Goal: Information Seeking & Learning: Learn about a topic

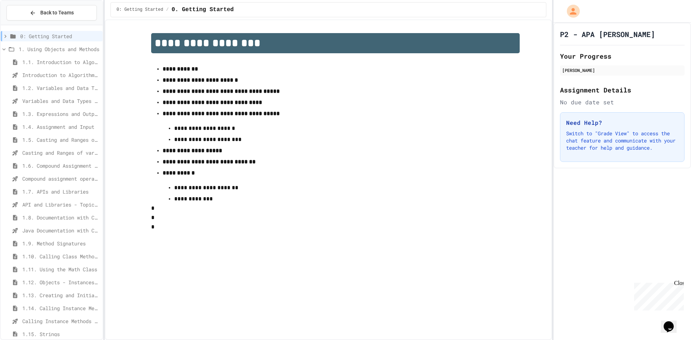
click at [55, 166] on span "1.6. Compound Assignment Operators" at bounding box center [60, 166] width 77 height 8
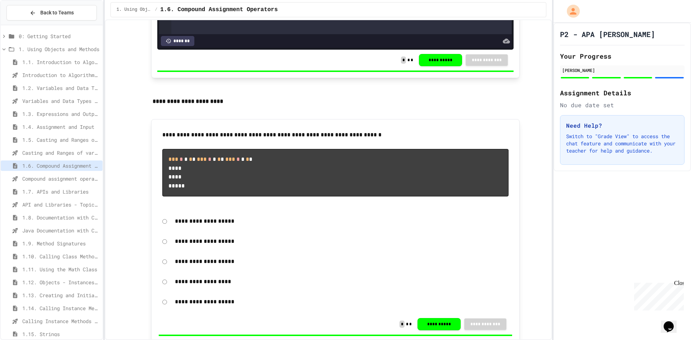
scroll to position [900, 0]
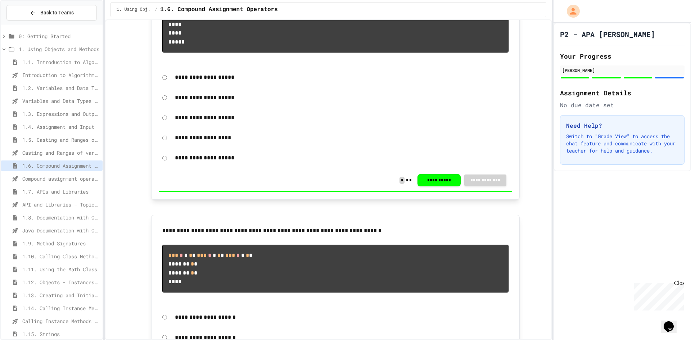
click at [65, 189] on span "1.7. APIs and Libraries" at bounding box center [60, 192] width 77 height 8
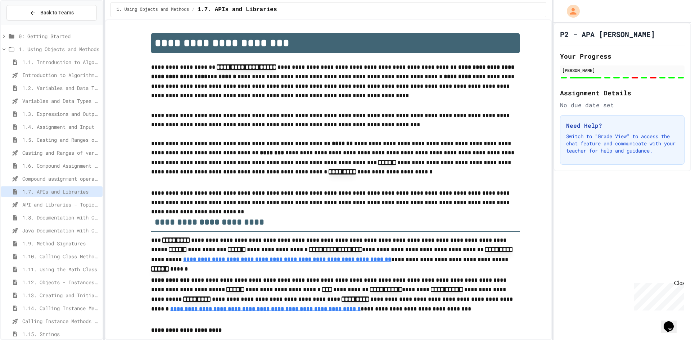
type input "**"
click at [54, 139] on span "1.5. Casting and Ranges of Values" at bounding box center [60, 140] width 77 height 8
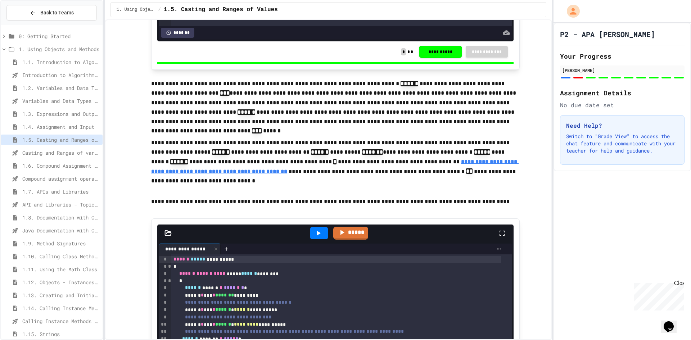
scroll to position [3361, 0]
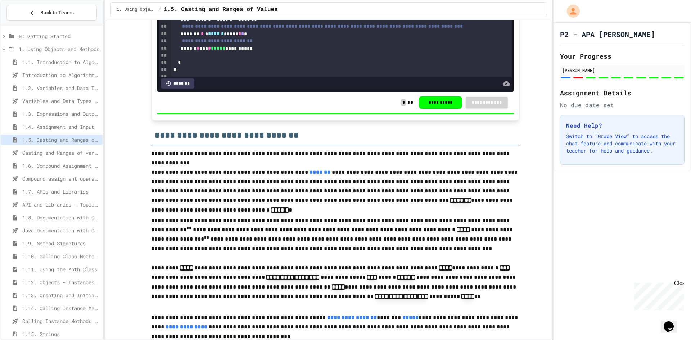
click at [351, 254] on p "**********" at bounding box center [335, 235] width 369 height 38
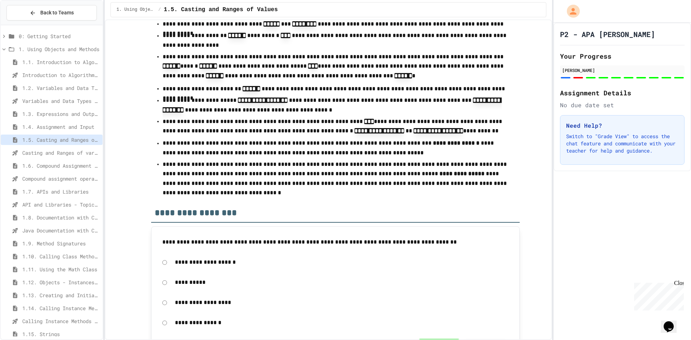
scroll to position [4140, 0]
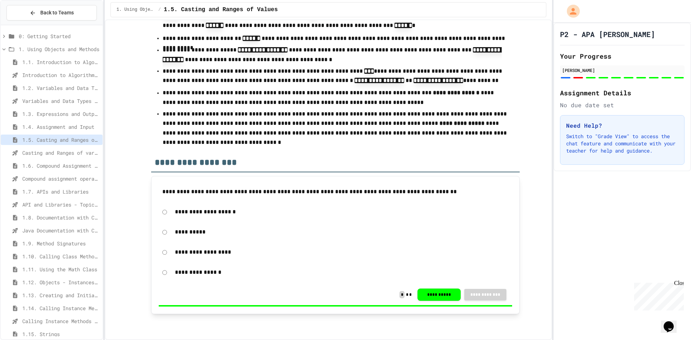
click at [45, 128] on span "1.4. Assignment and Input" at bounding box center [60, 127] width 77 height 8
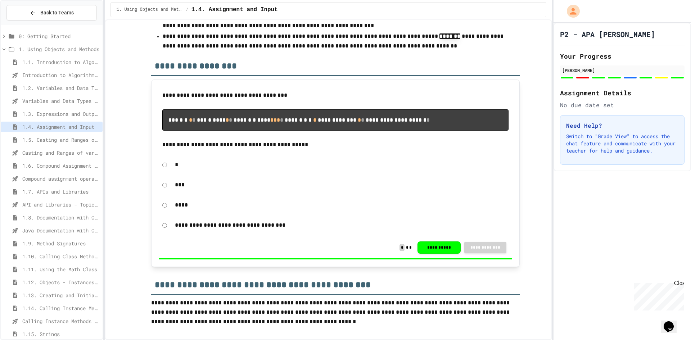
scroll to position [3634, 0]
click at [66, 216] on span "1.8. Documentation with Comments and Preconditions" at bounding box center [60, 218] width 77 height 8
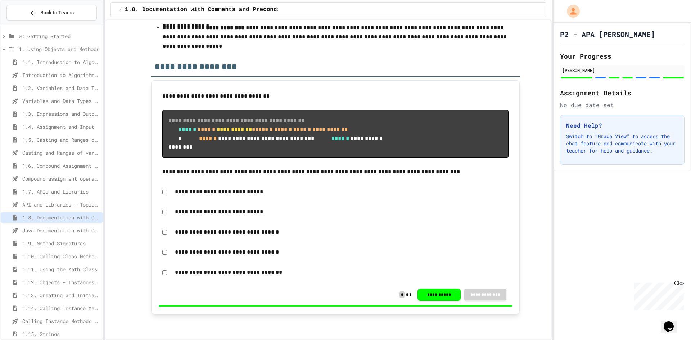
scroll to position [3757, 0]
